Goal: Information Seeking & Learning: Learn about a topic

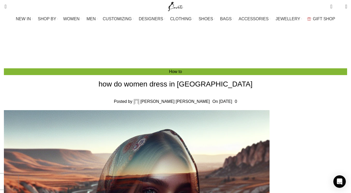
click at [184, 79] on h1 "how do women dress in [GEOGRAPHIC_DATA]" at bounding box center [176, 84] width 344 height 10
